Goal: Task Accomplishment & Management: Use online tool/utility

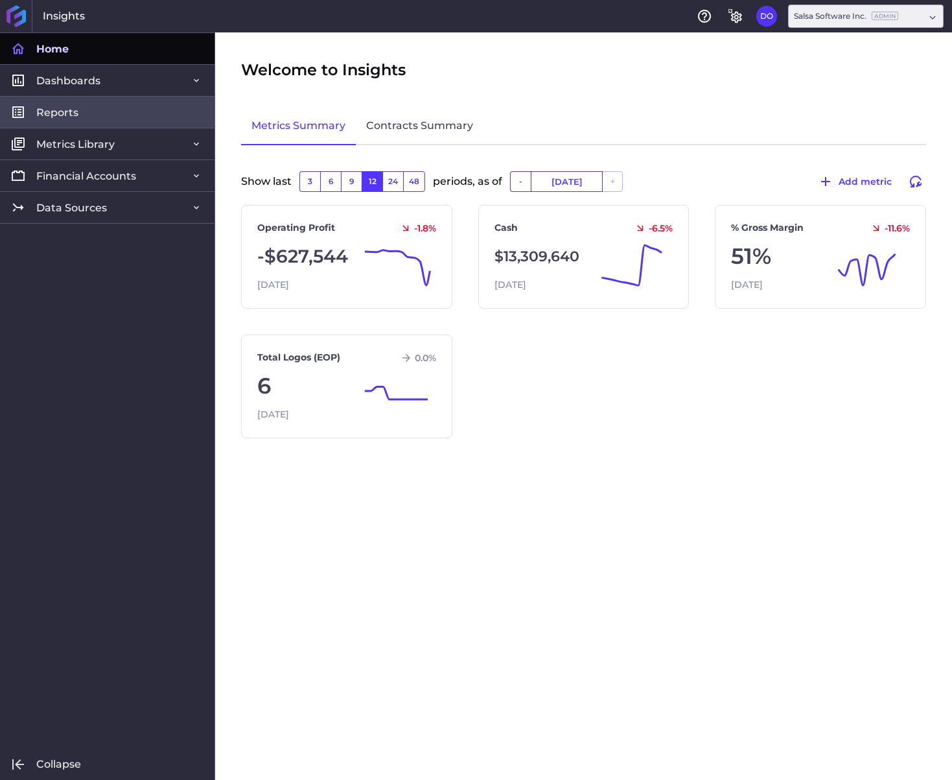
click at [84, 113] on link "Reports" at bounding box center [107, 112] width 215 height 32
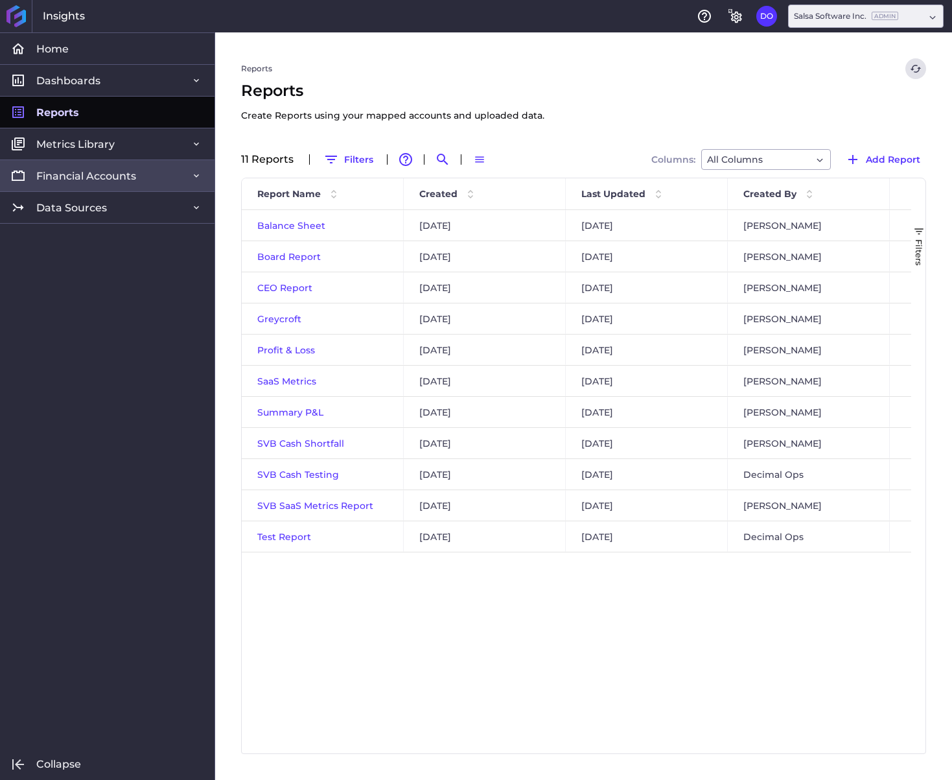
click at [121, 175] on span "Financial Accounts" at bounding box center [86, 176] width 100 height 14
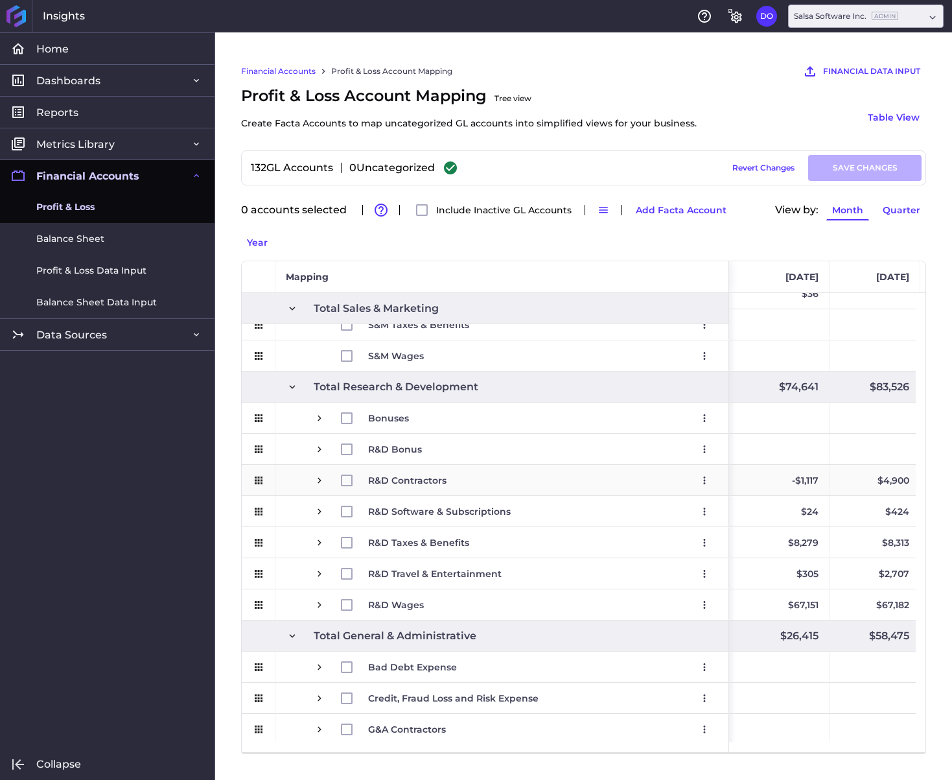
scroll to position [0, 681]
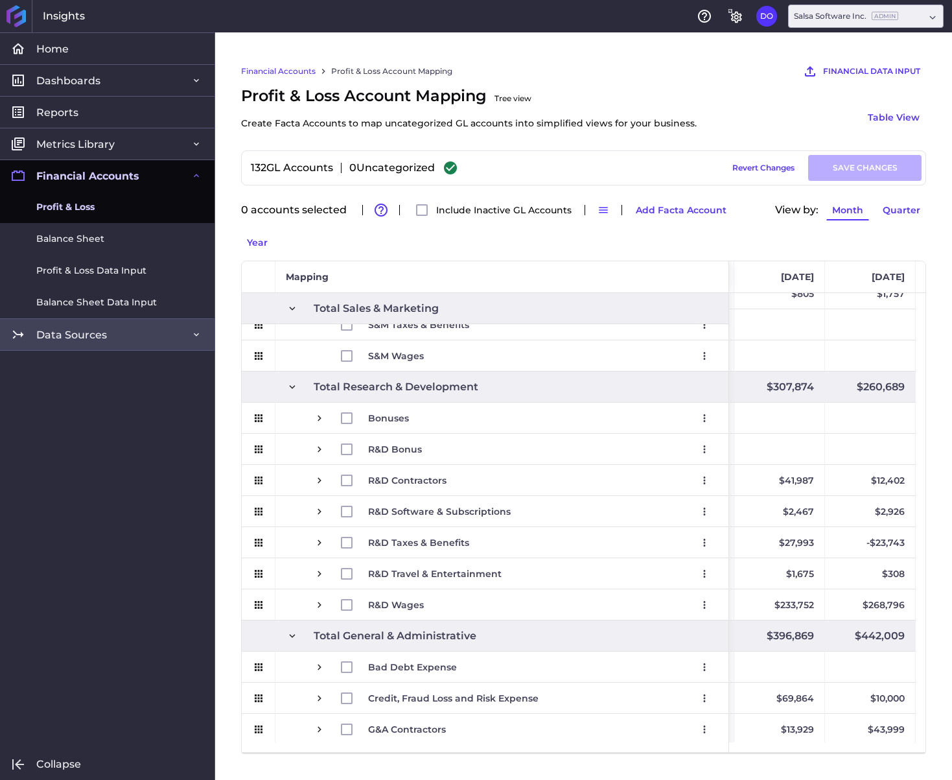
click at [70, 346] on link "Data Sources" at bounding box center [107, 334] width 215 height 32
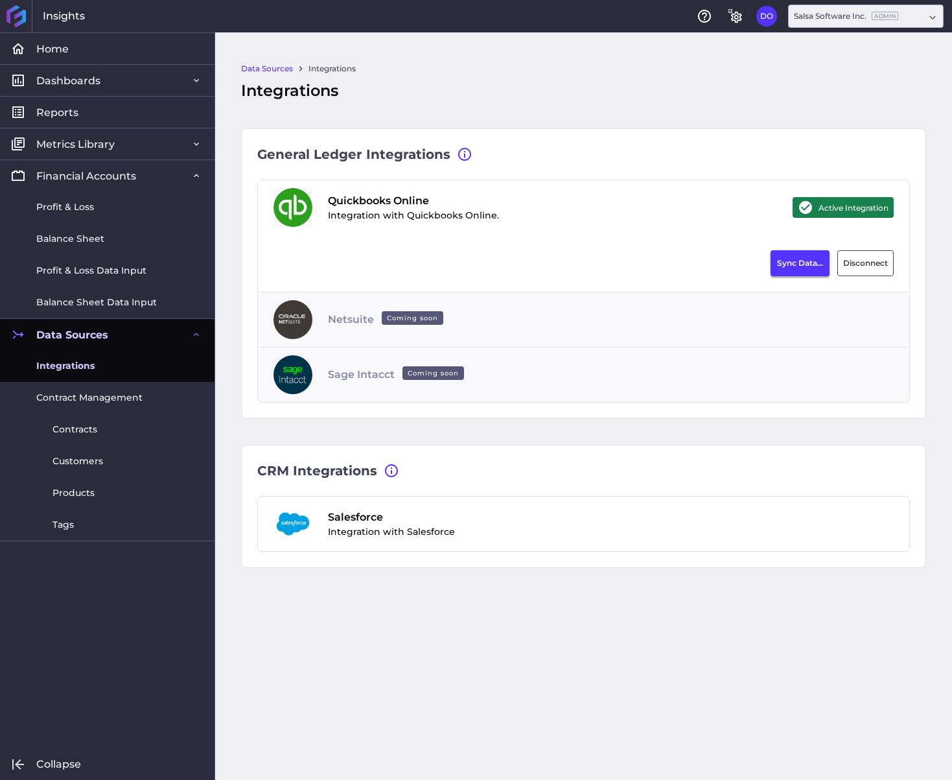
click at [774, 268] on button "Sync Data..." at bounding box center [800, 263] width 59 height 26
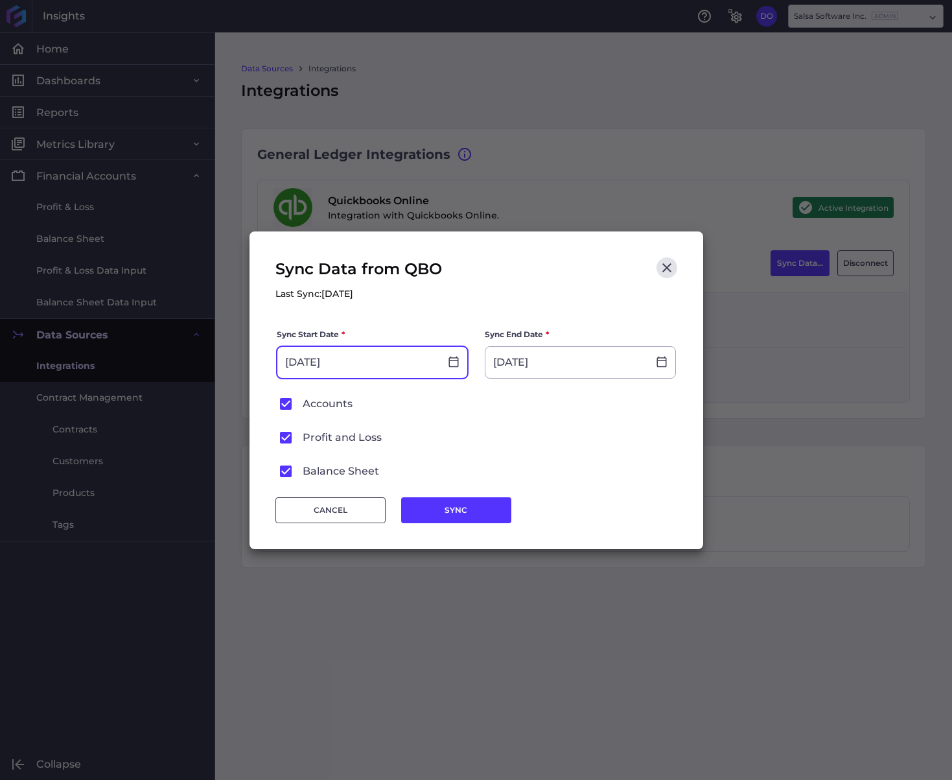
click at [387, 370] on input "[DATE]" at bounding box center [358, 362] width 163 height 31
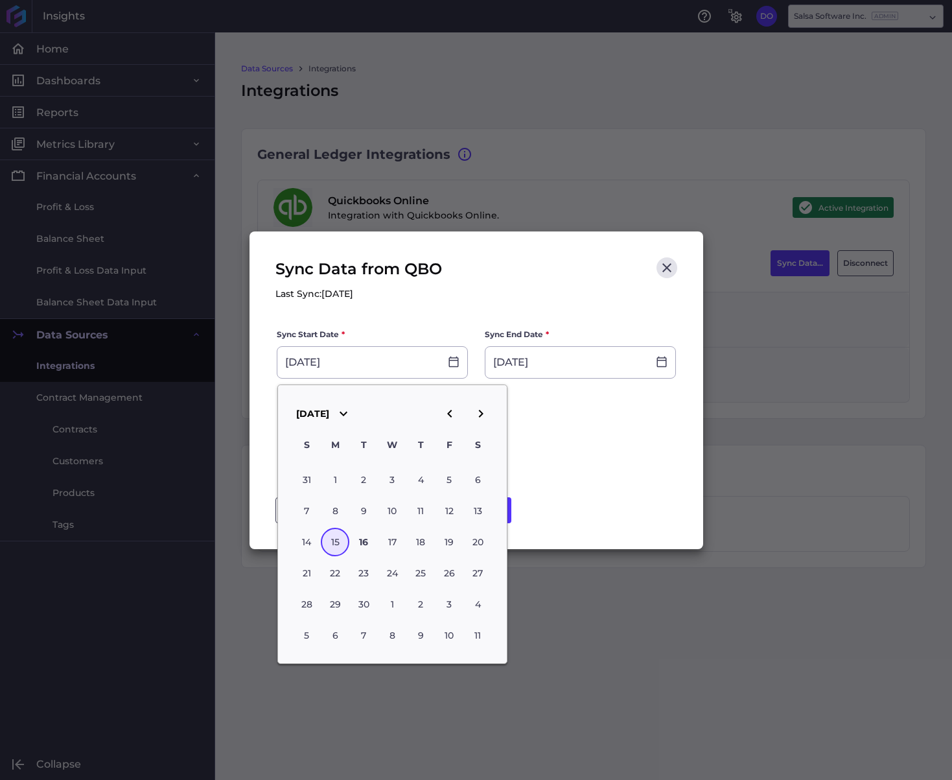
click at [452, 418] on icon "button" at bounding box center [450, 414] width 16 height 16
click at [425, 479] on div "31" at bounding box center [420, 479] width 29 height 29
type input "[DATE]"
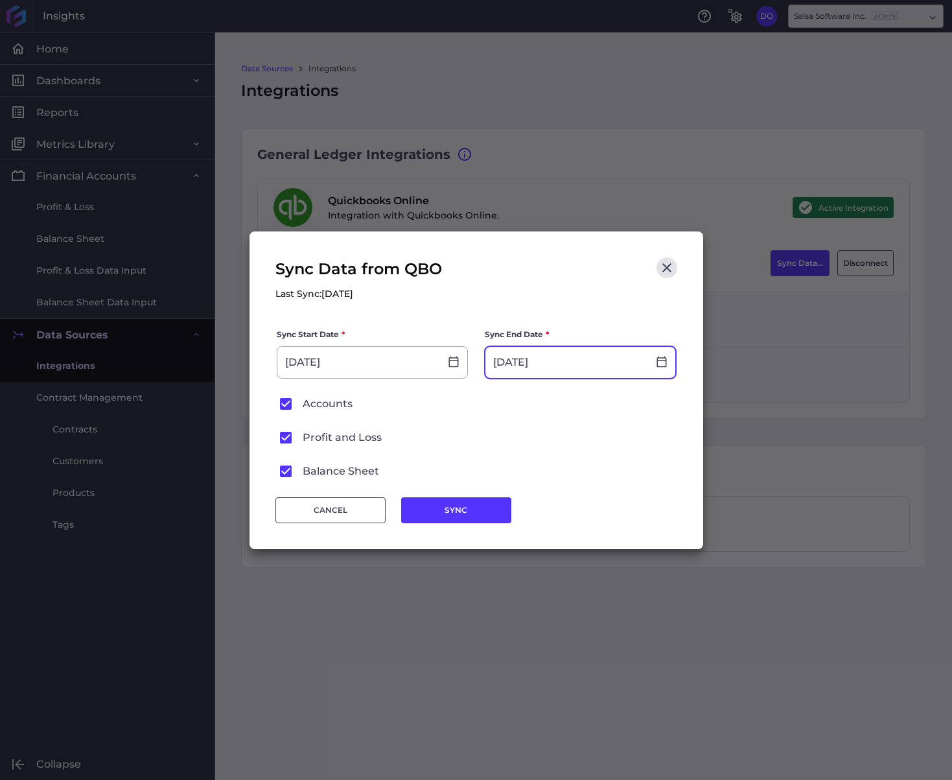
click at [566, 367] on input "[DATE]" at bounding box center [567, 362] width 163 height 31
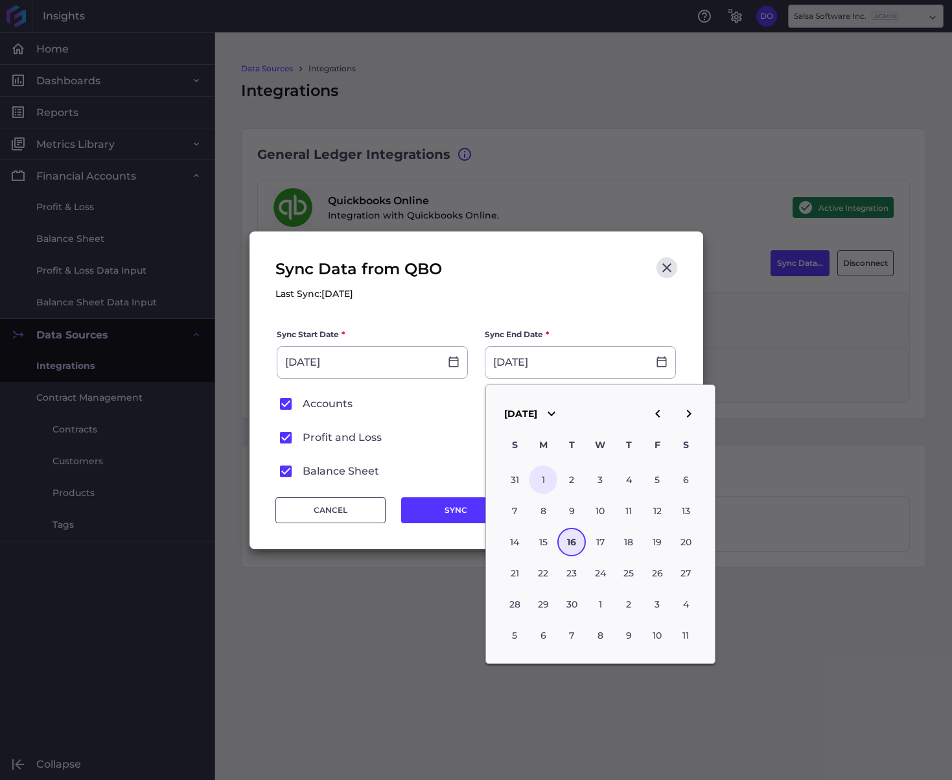
click at [543, 469] on div "1" at bounding box center [543, 479] width 29 height 29
type input "[DATE]"
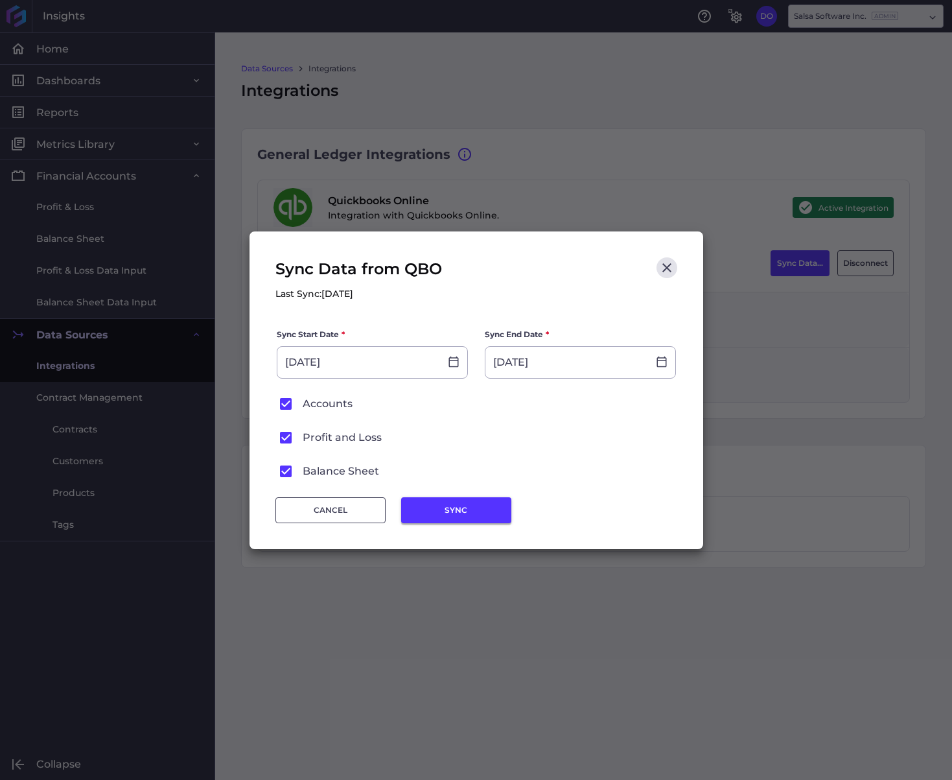
click at [484, 507] on button "SYNC" at bounding box center [456, 510] width 110 height 26
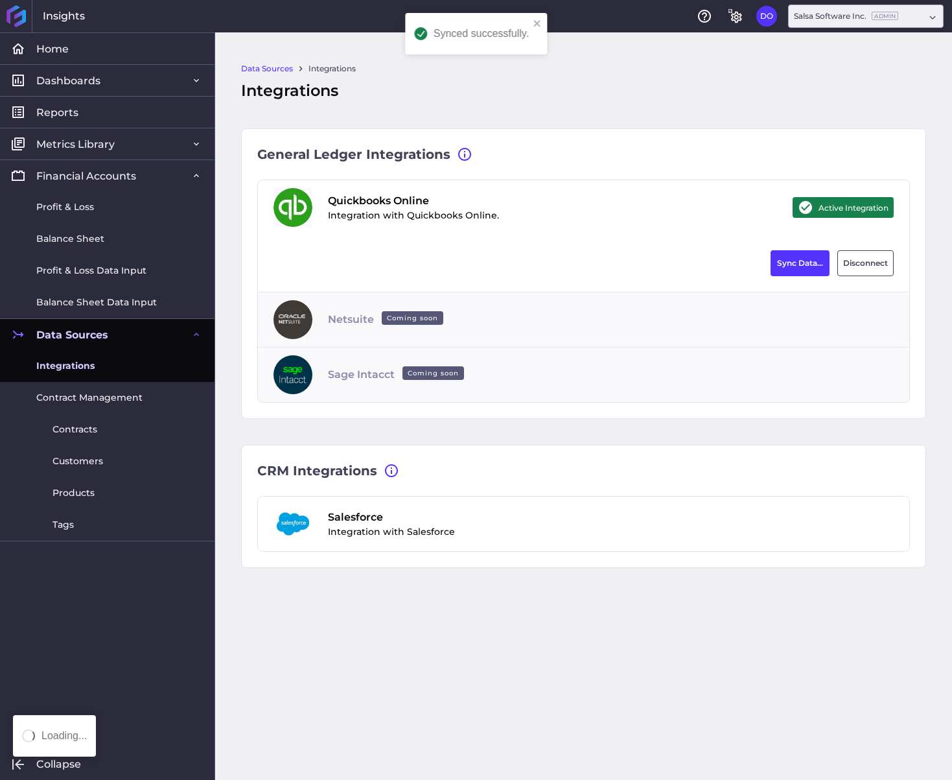
type input "[DATE]"
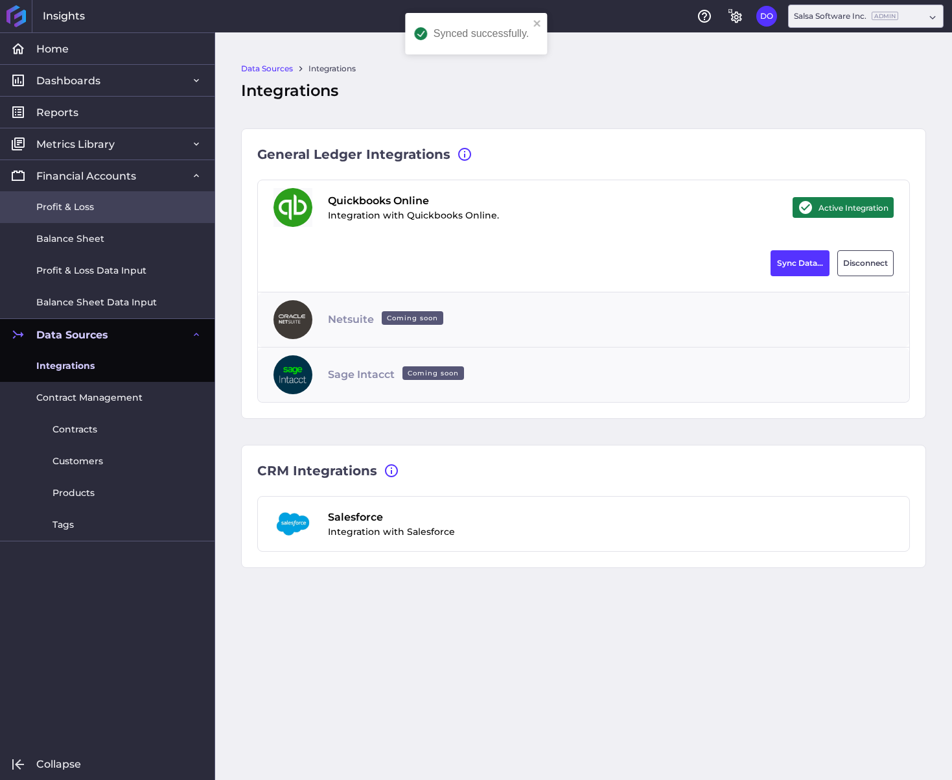
click at [99, 212] on link "Profit & Loss" at bounding box center [107, 207] width 215 height 32
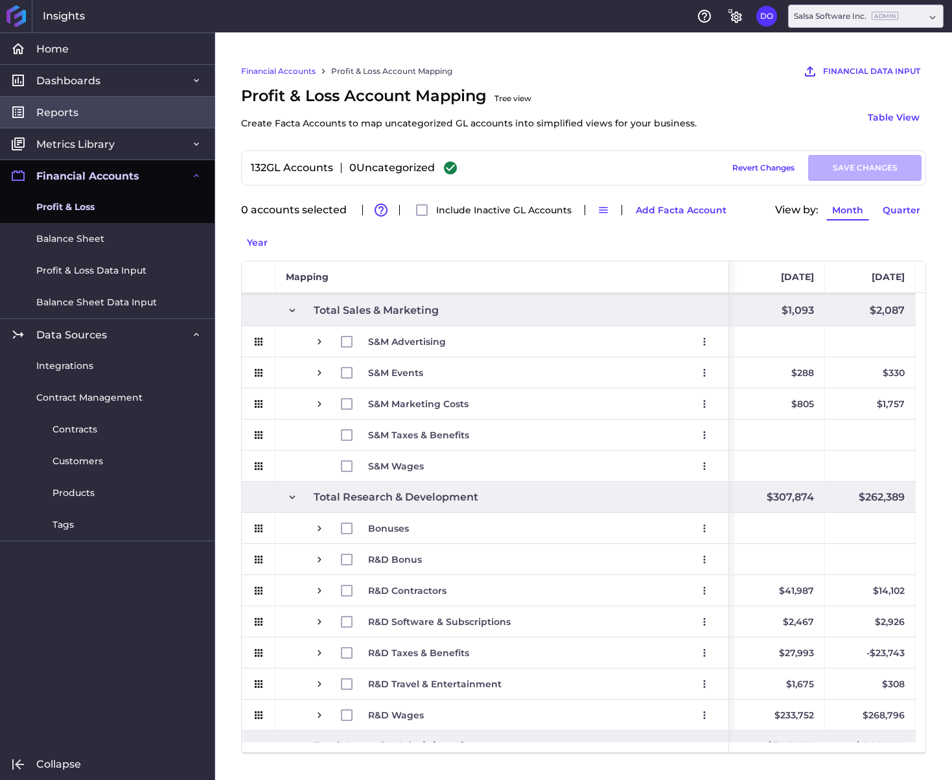
click at [84, 111] on link "Reports" at bounding box center [107, 112] width 215 height 32
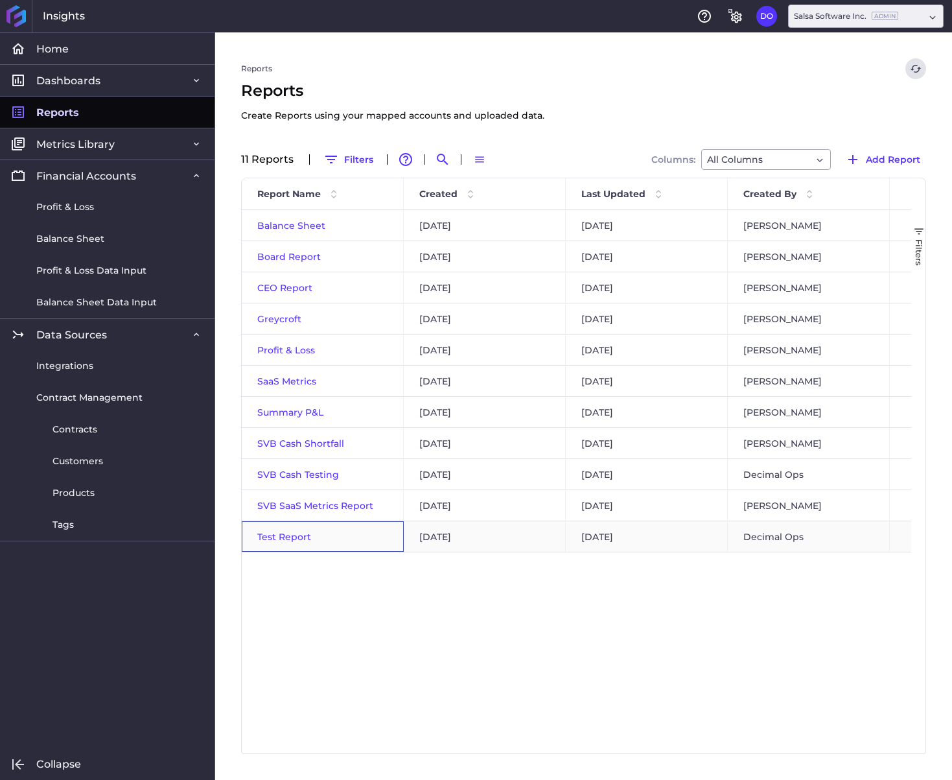
click at [285, 537] on span "Test Report" at bounding box center [284, 537] width 54 height 12
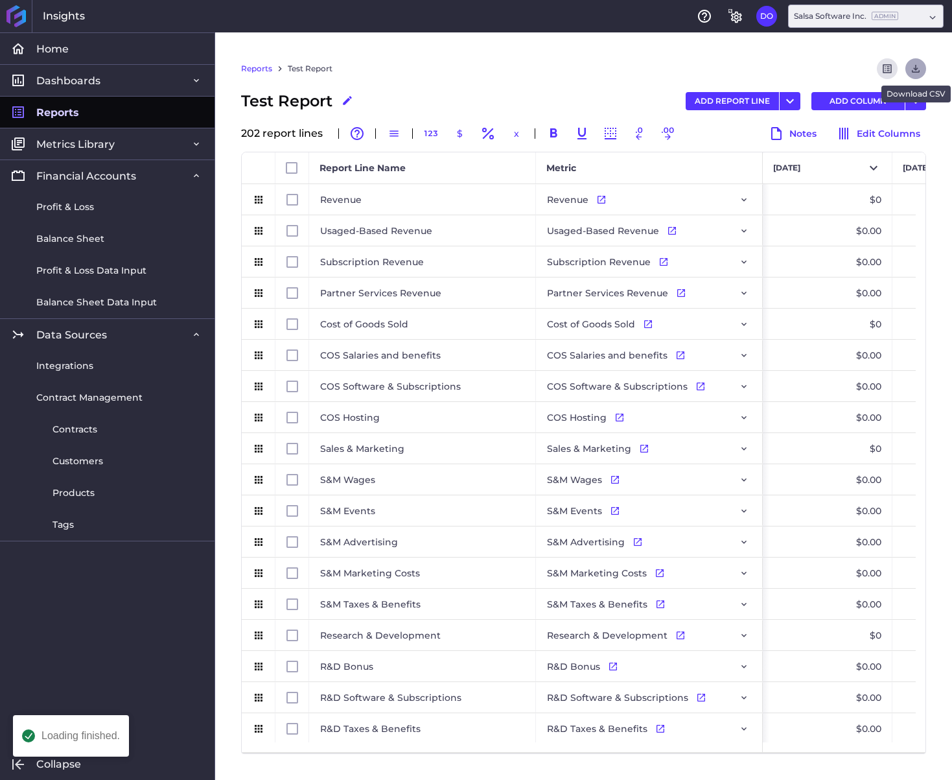
click at [915, 67] on icon "Download" at bounding box center [916, 69] width 12 height 12
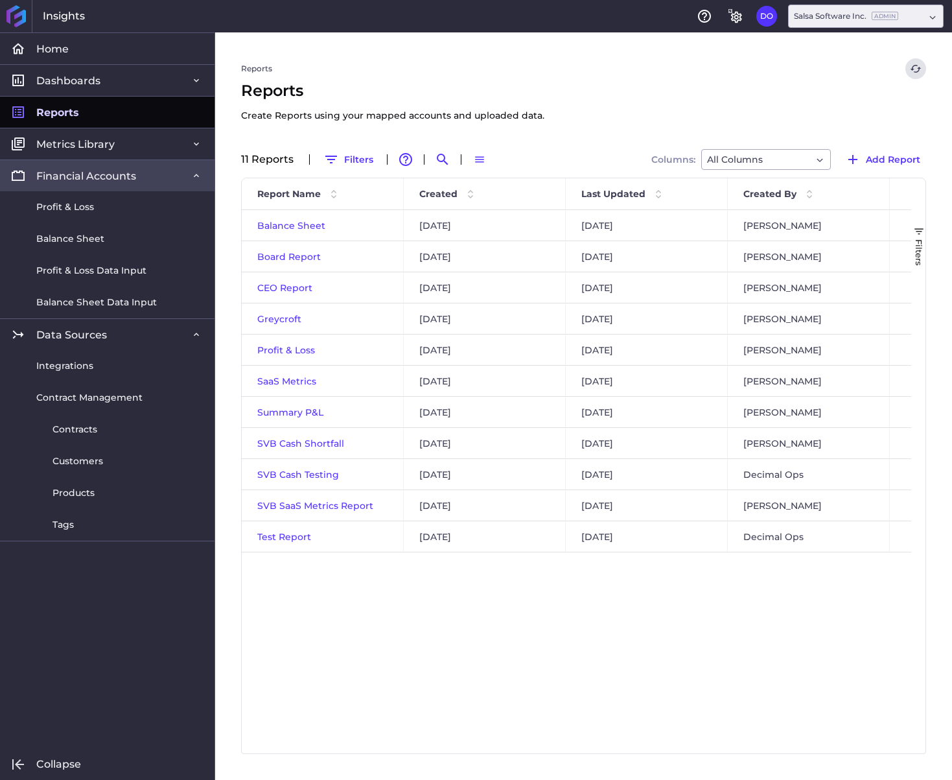
click at [117, 178] on span "Financial Accounts" at bounding box center [86, 176] width 100 height 14
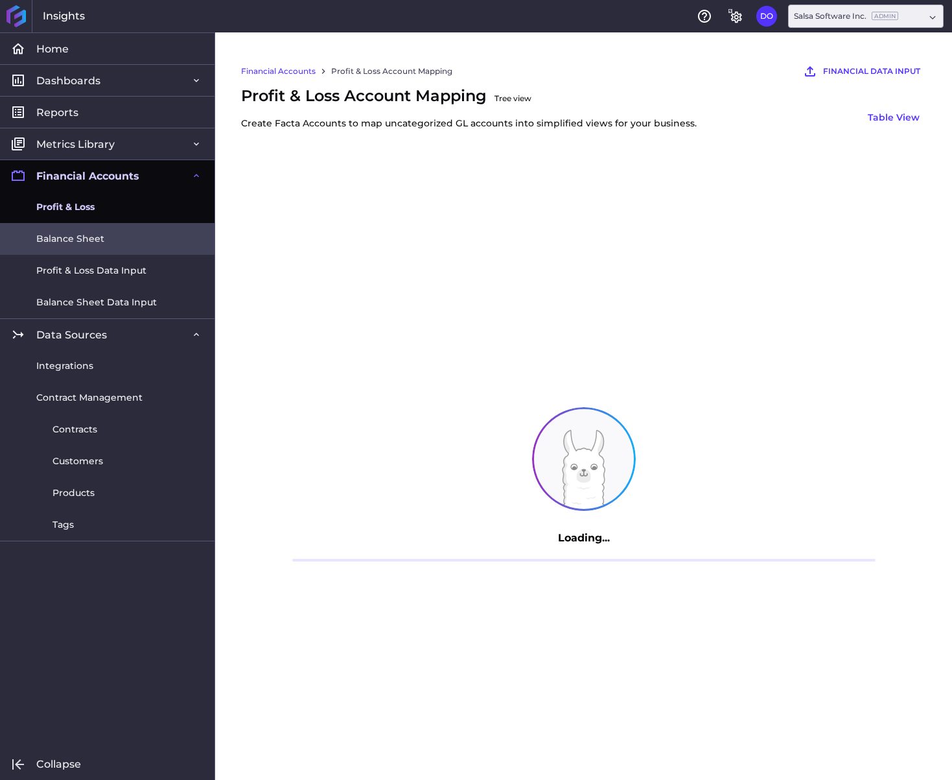
click at [97, 238] on span "Balance Sheet" at bounding box center [70, 239] width 68 height 14
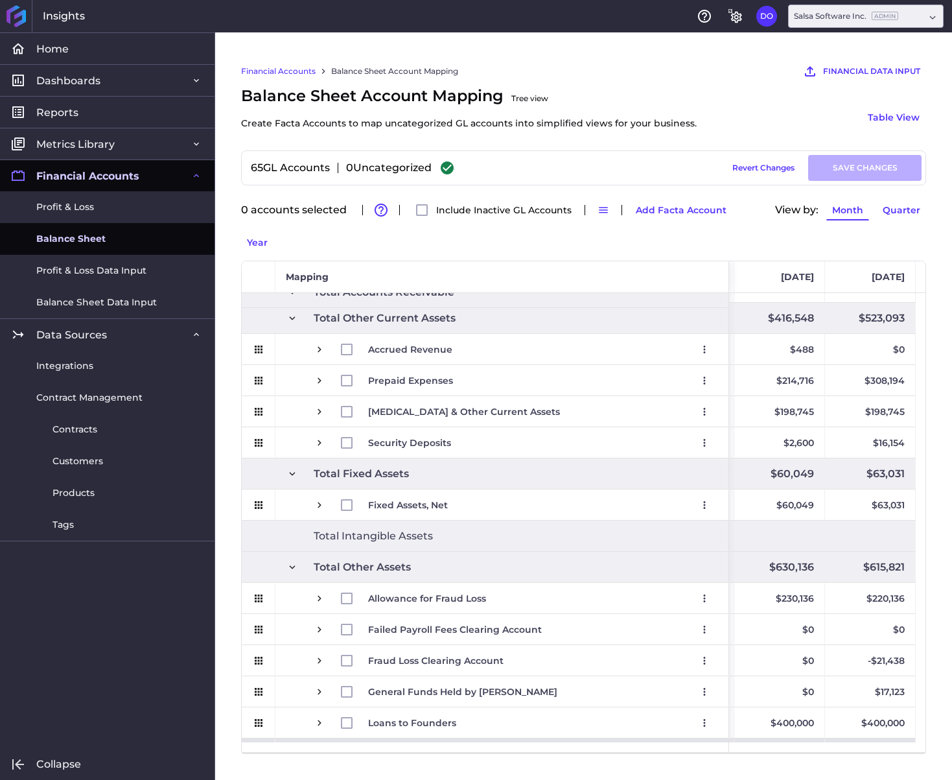
scroll to position [282, 0]
